Goal: Navigation & Orientation: Find specific page/section

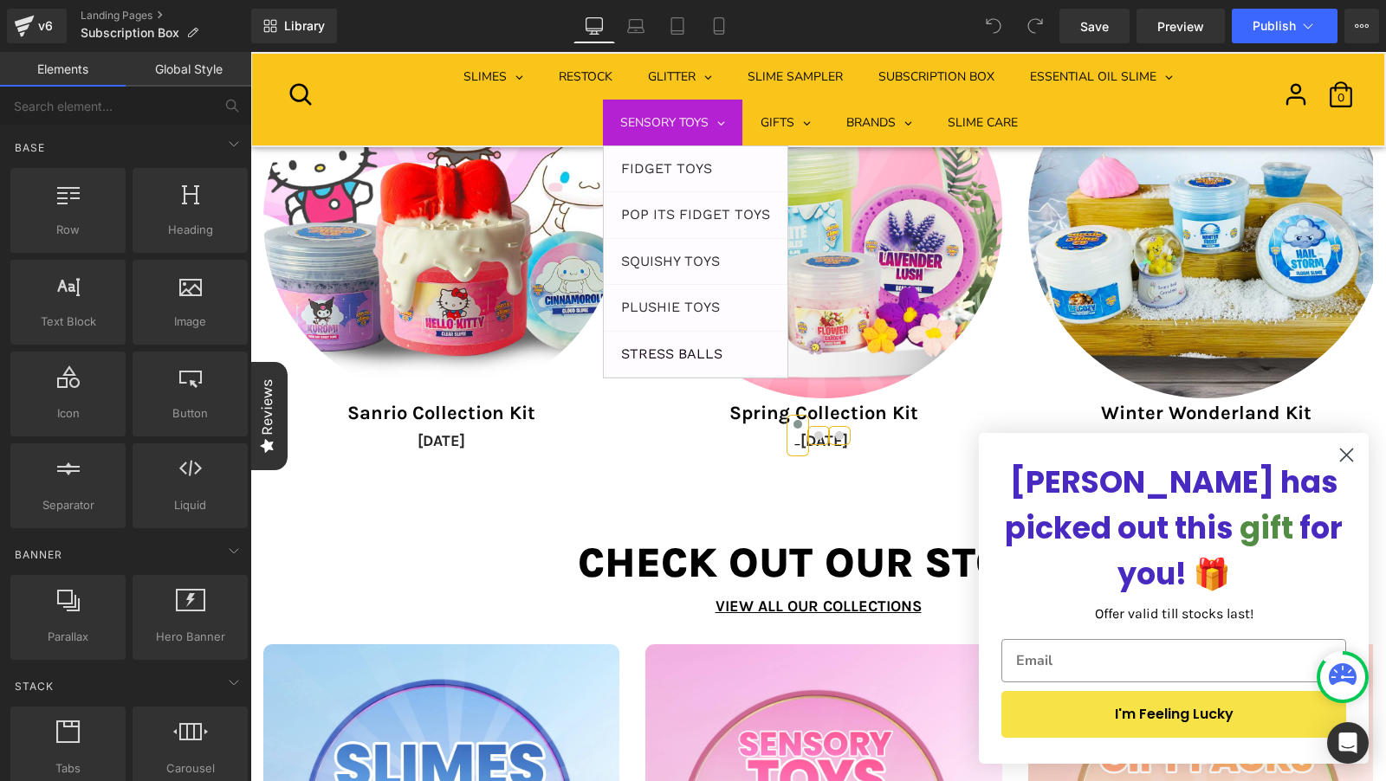
scroll to position [4026, 0]
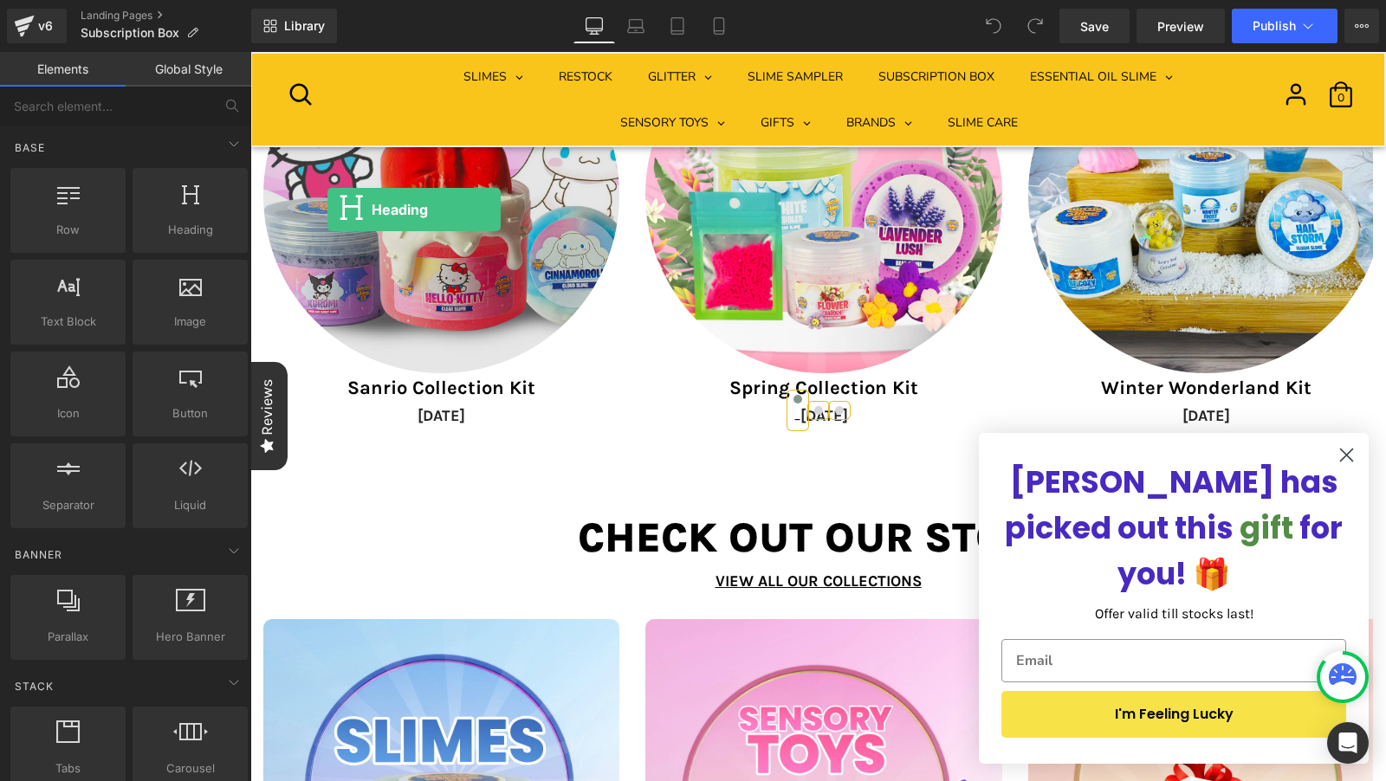
drag, startPoint x: 494, startPoint y: 265, endPoint x: 423, endPoint y: 208, distance: 91.2
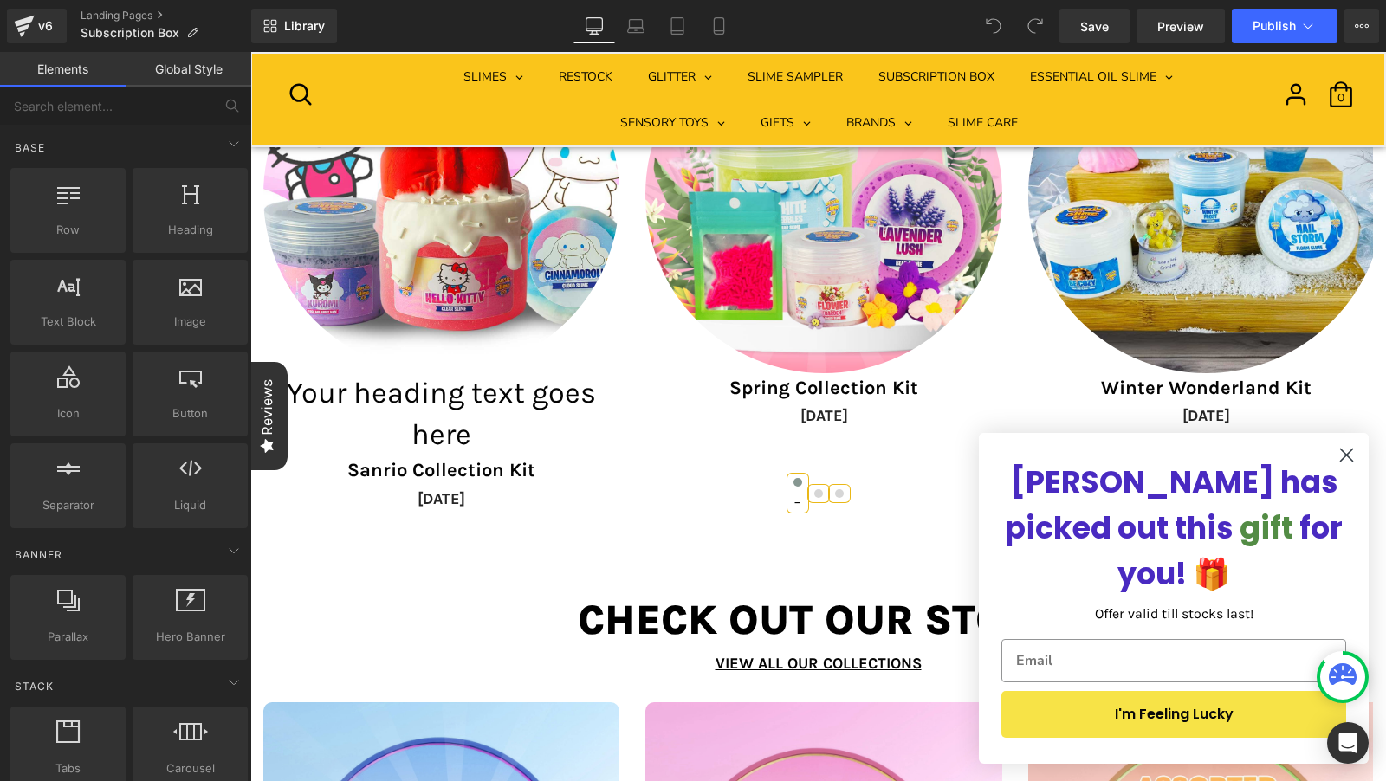
drag, startPoint x: 462, startPoint y: 204, endPoint x: 444, endPoint y: 162, distance: 45.8
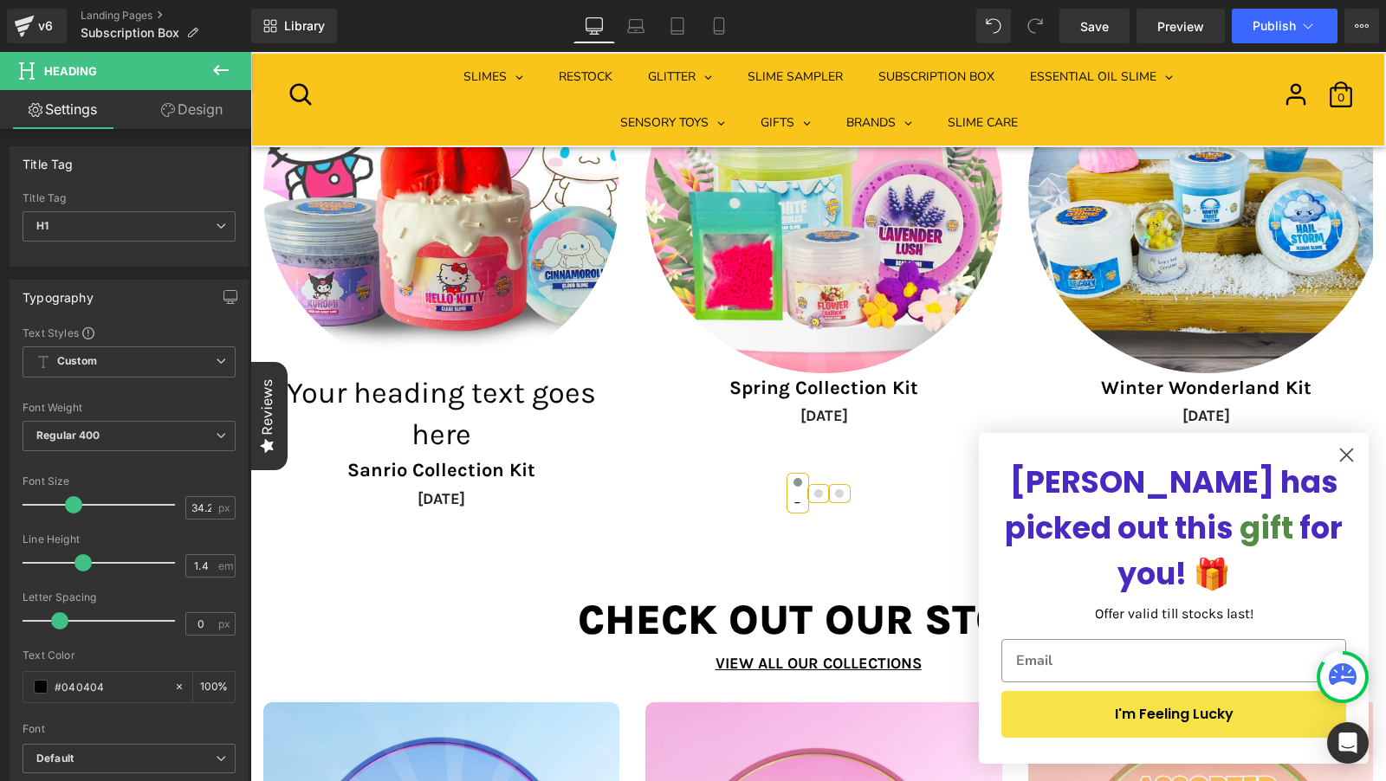
scroll to position [2908, 0]
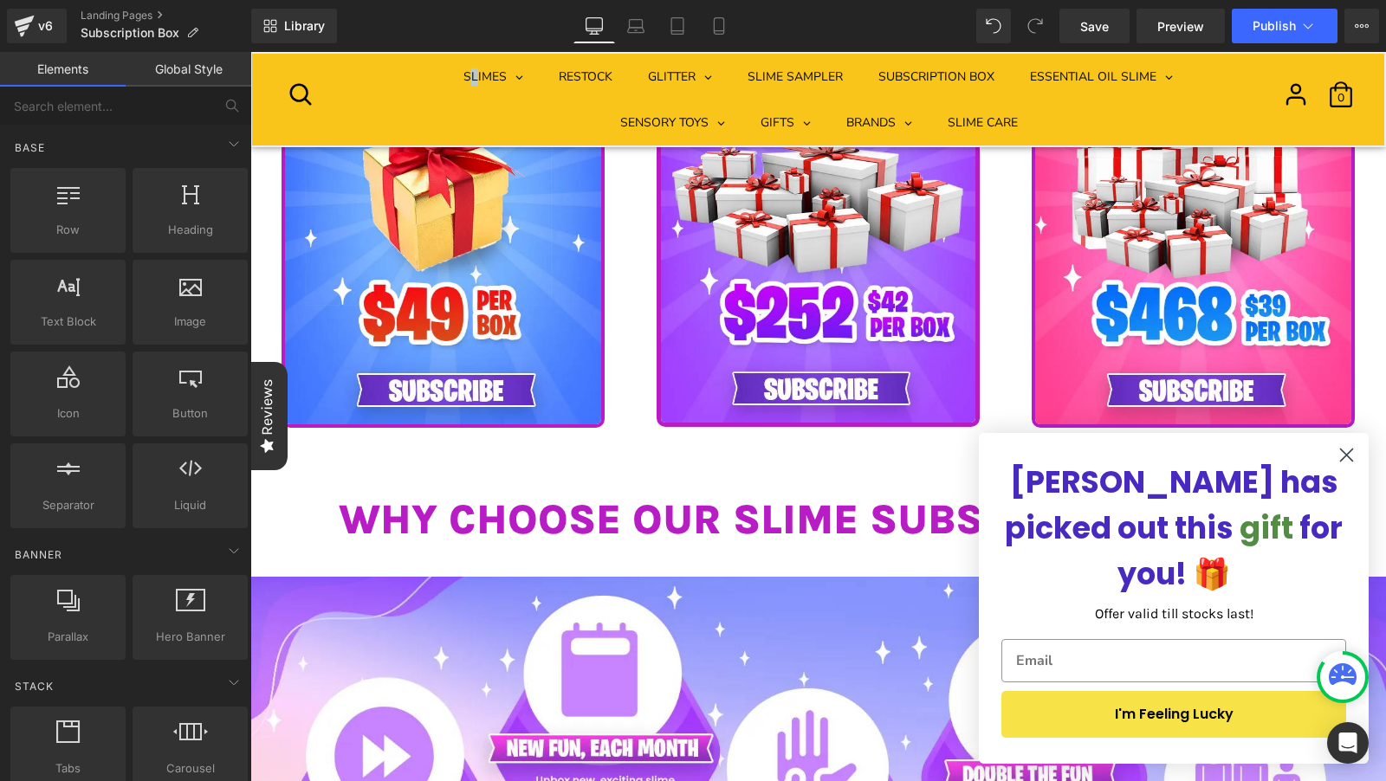
drag, startPoint x: 469, startPoint y: 105, endPoint x: 479, endPoint y: 102, distance: 9.9
click at [476, 103] on ul "SLIMES ALL SLIMES BINGSU SLIME BUTTER SLIME CLEAR SLIME CLOUD SLIME JELLY CUBE …" at bounding box center [818, 100] width 820 height 92
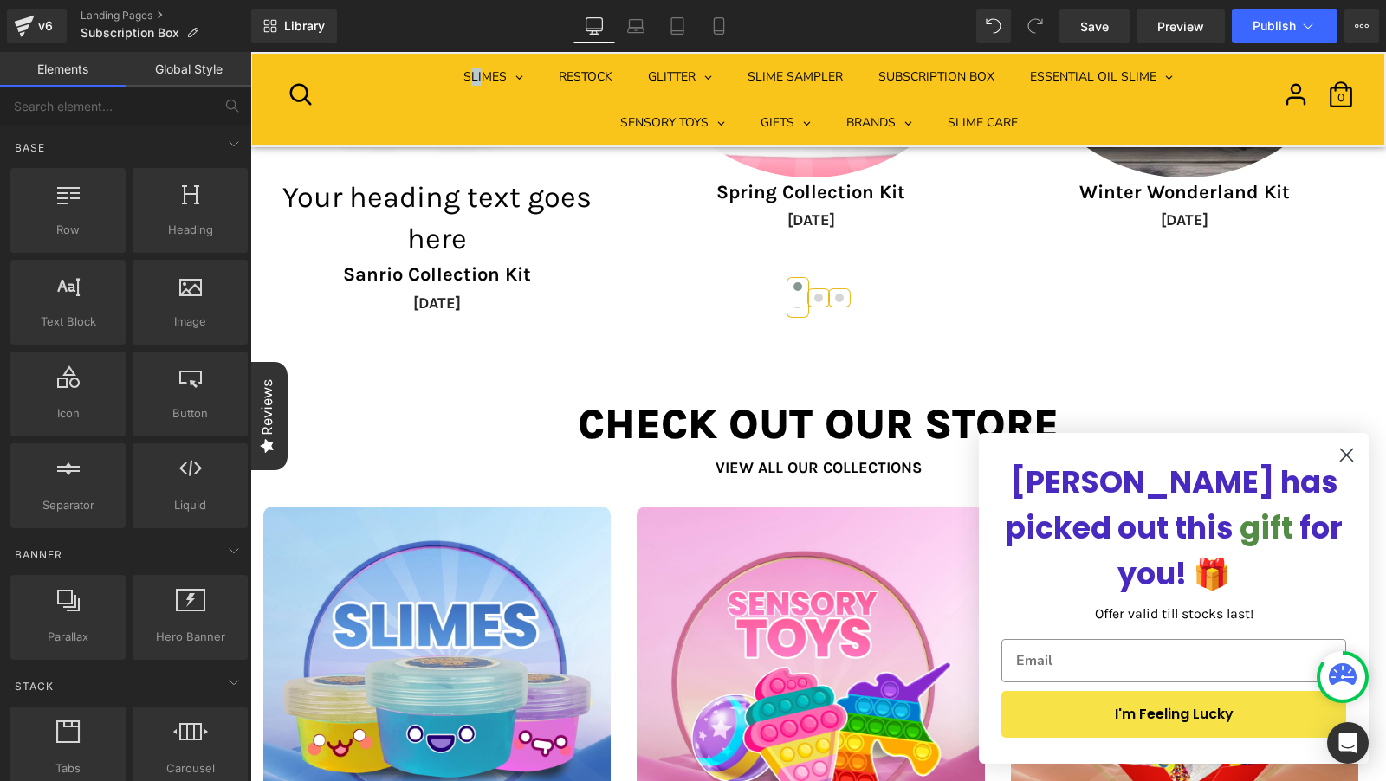
scroll to position [4214, 0]
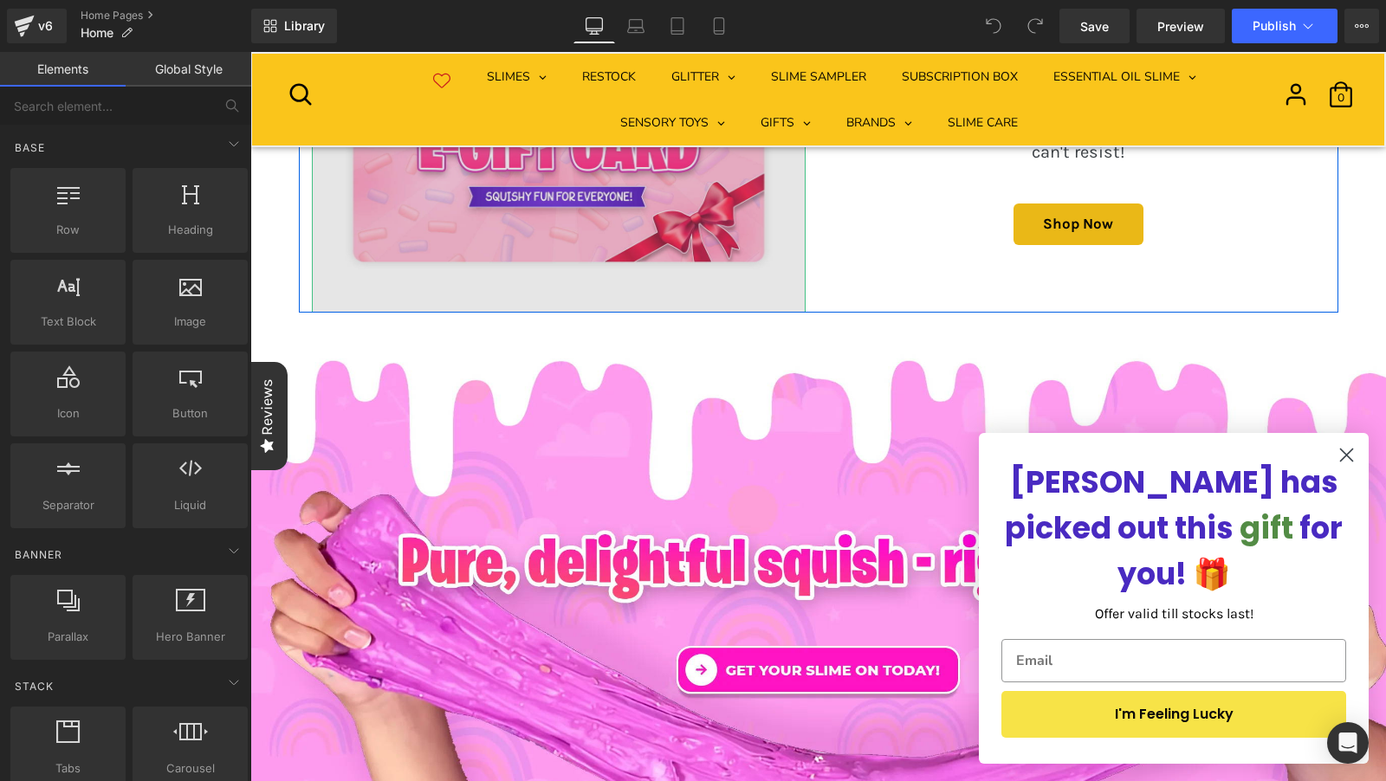
scroll to position [1648, 0]
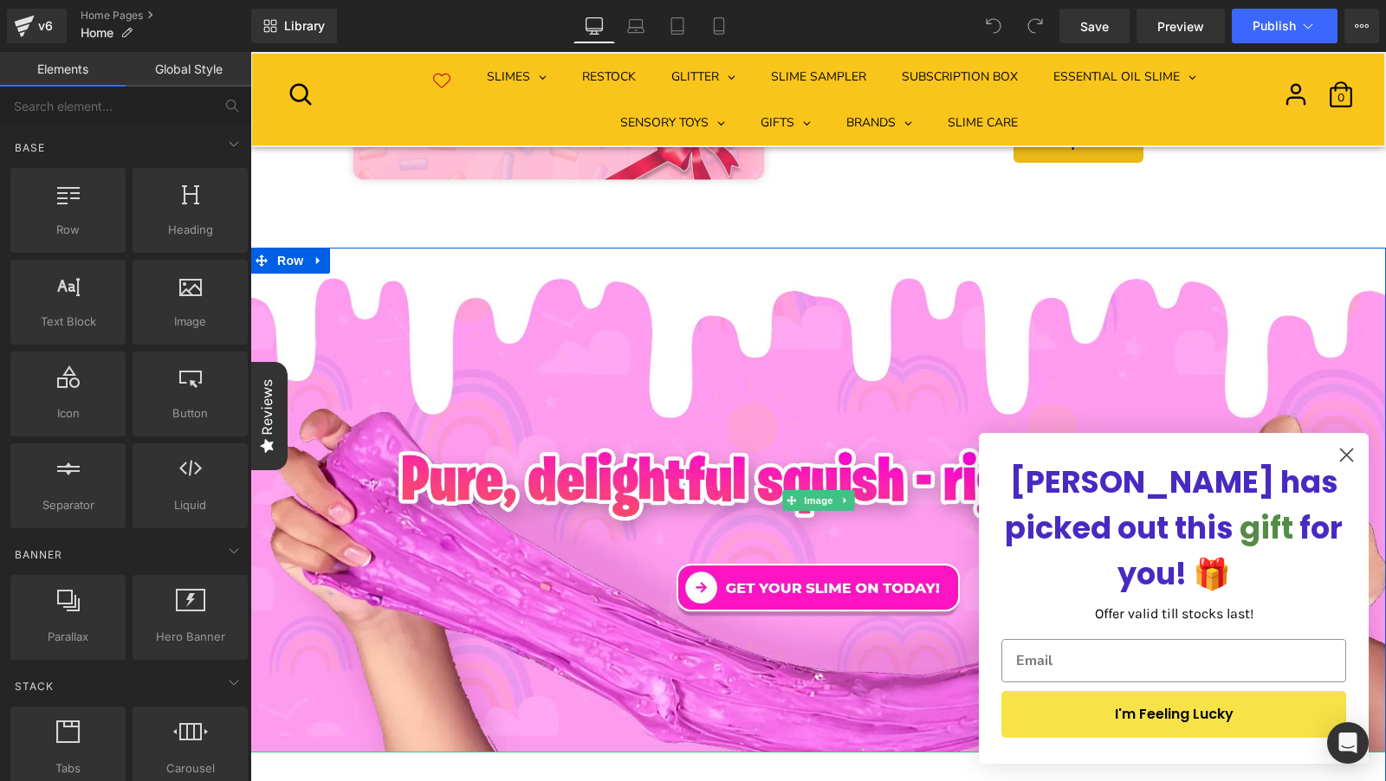
scroll to position [1693, 0]
